Goal: Transaction & Acquisition: Purchase product/service

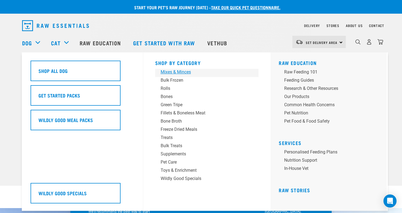
click at [174, 72] on div "Mixes & Minces" at bounding box center [203, 72] width 85 height 7
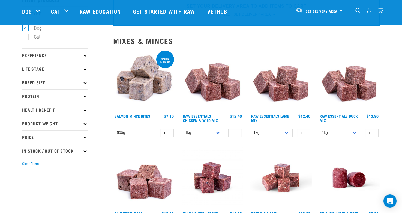
scroll to position [89, 0]
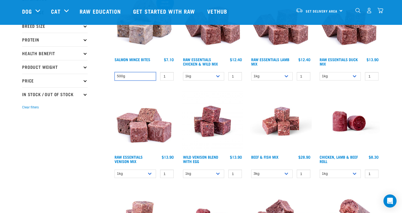
click at [146, 78] on select "500g" at bounding box center [135, 76] width 41 height 8
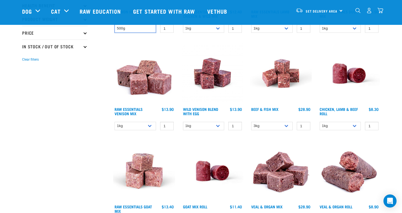
scroll to position [143, 0]
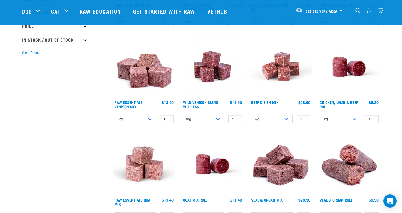
click at [275, 76] on img at bounding box center [281, 67] width 62 height 62
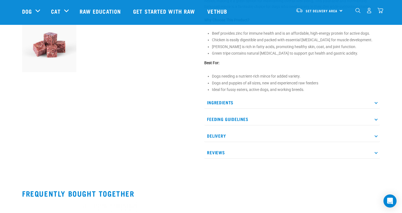
scroll to position [205, 0]
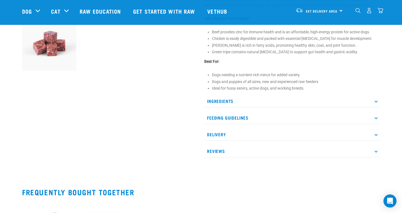
click at [375, 124] on p "Feeding Guidelines" at bounding box center [292, 118] width 176 height 12
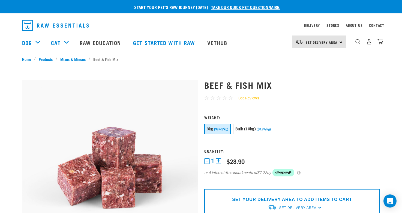
scroll to position [0, 0]
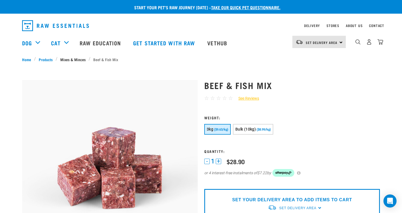
click at [77, 58] on link "Mixes & Minces" at bounding box center [73, 59] width 31 height 6
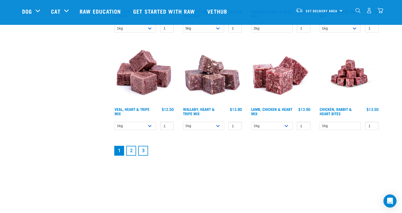
scroll to position [729, 0]
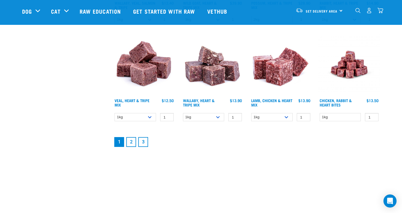
click at [132, 142] on link "2" at bounding box center [131, 142] width 10 height 10
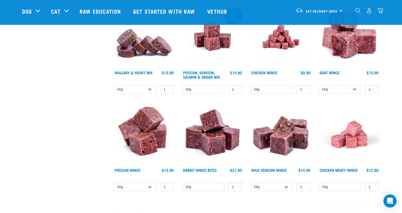
scroll to position [184, 0]
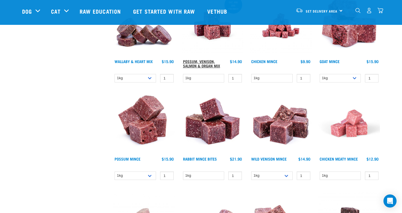
click at [201, 65] on link "Possum, Venison, Salmon & Organ Mix" at bounding box center [201, 63] width 37 height 6
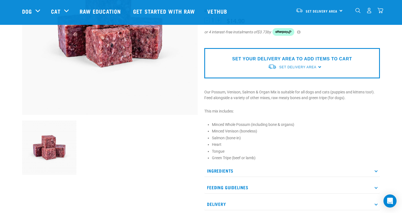
scroll to position [102, 0]
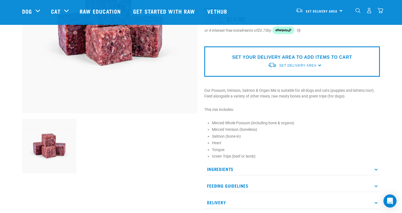
click at [318, 66] on div "SET YOUR DELIVERY AREA TO ADD ITEMS TO CART Set Delivery Area [GEOGRAPHIC_DATA]…" at bounding box center [292, 61] width 176 height 30
click at [306, 65] on span "Set Delivery Area" at bounding box center [297, 66] width 37 height 4
click at [289, 79] on link "[GEOGRAPHIC_DATA]" at bounding box center [295, 78] width 54 height 9
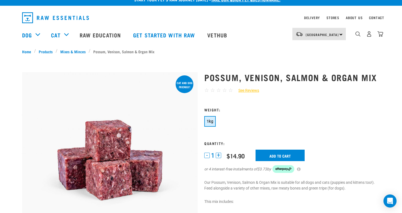
scroll to position [14, 0]
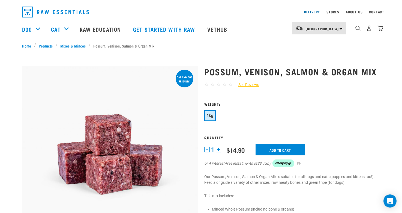
click at [317, 12] on link "Delivery" at bounding box center [312, 12] width 16 height 2
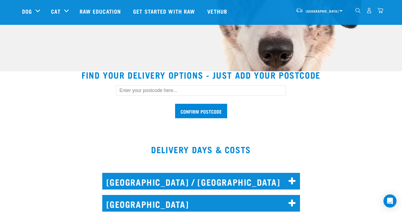
scroll to position [116, 0]
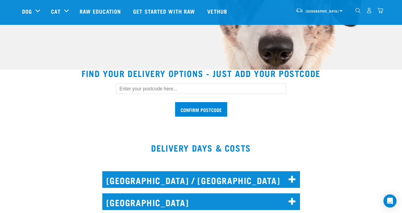
click at [173, 89] on input "text" at bounding box center [201, 88] width 170 height 10
type input "0930"
click at [198, 106] on input "Confirm postcode" at bounding box center [201, 109] width 52 height 14
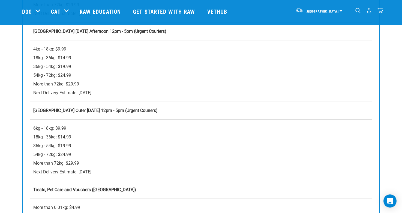
scroll to position [389, 0]
